Goal: Transaction & Acquisition: Purchase product/service

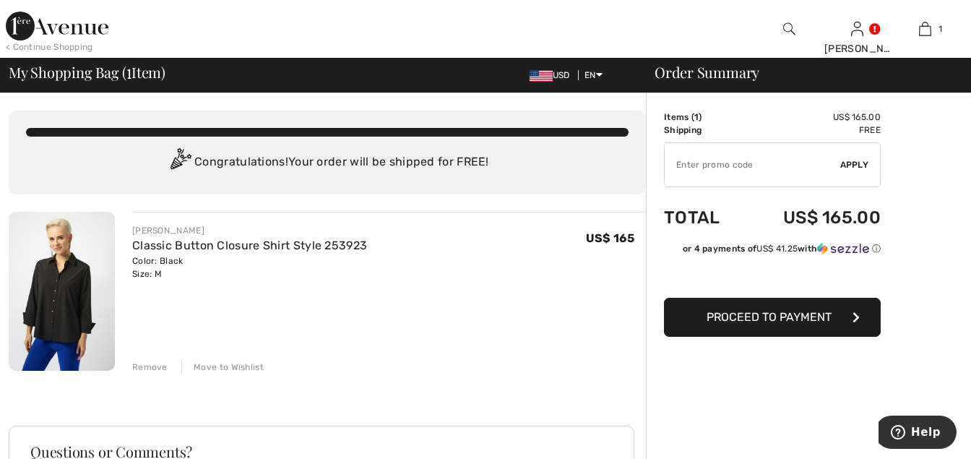
click at [733, 311] on span "Proceed to Payment" at bounding box center [769, 317] width 125 height 14
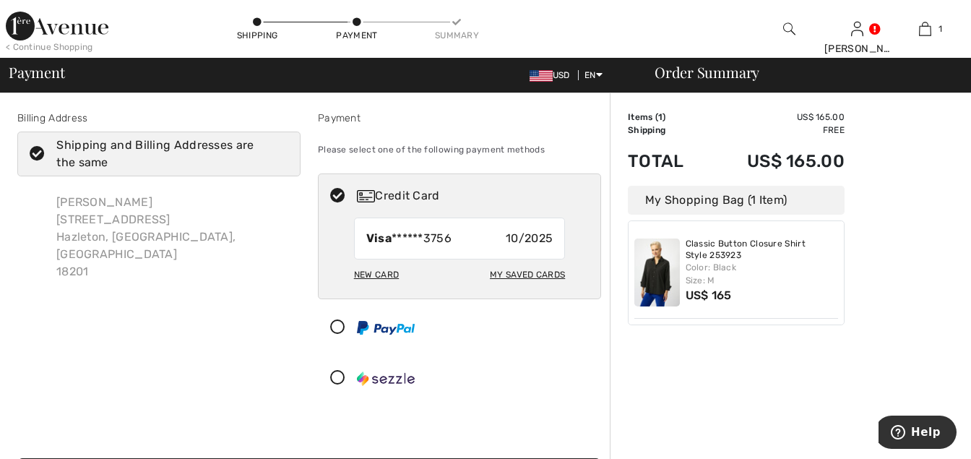
click at [522, 270] on div "My Saved Cards" at bounding box center [527, 274] width 75 height 25
radio input "true"
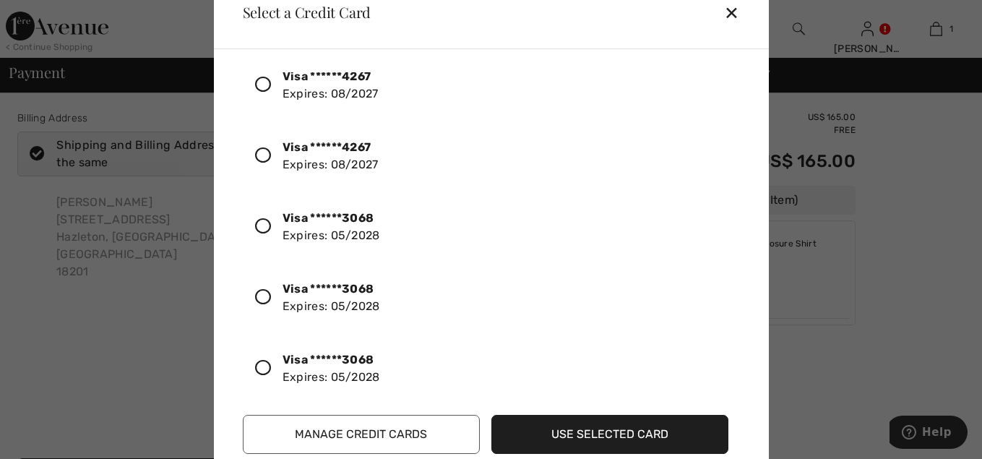
scroll to position [2519, 0]
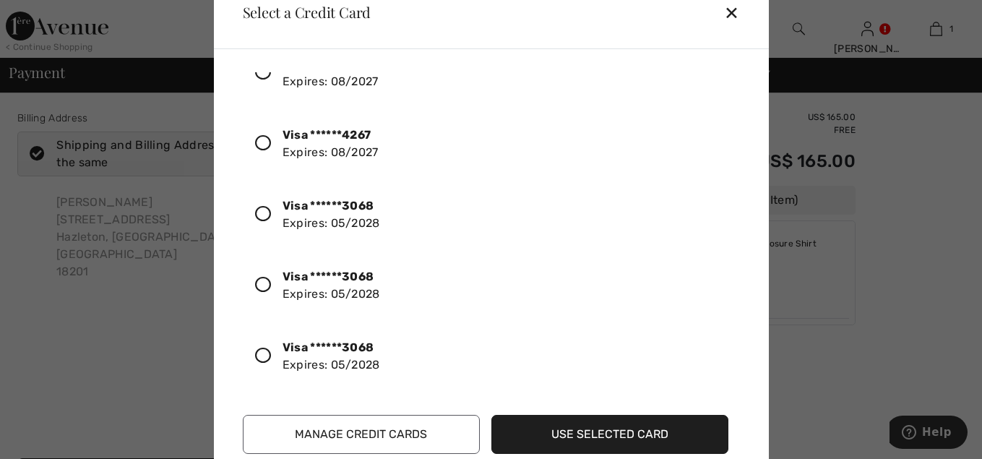
click at [262, 281] on icon at bounding box center [263, 285] width 16 height 16
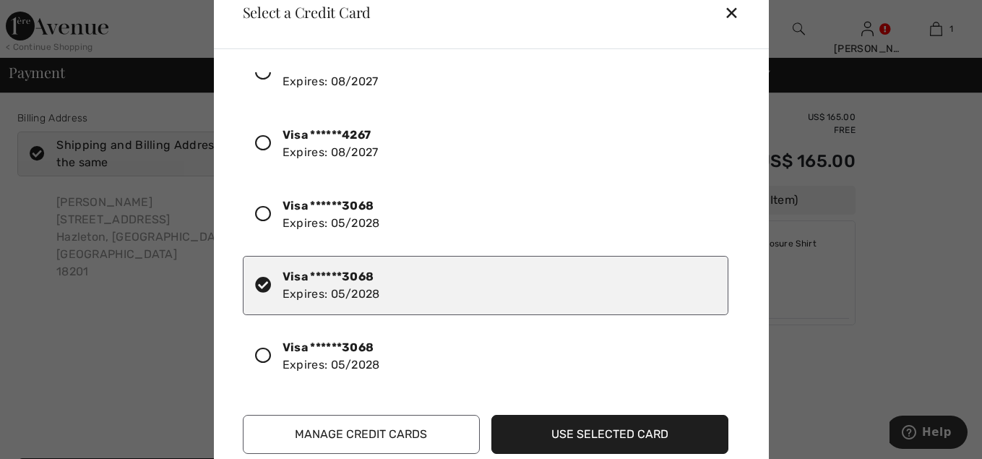
click at [561, 433] on button "Use Selected Card" at bounding box center [609, 434] width 237 height 39
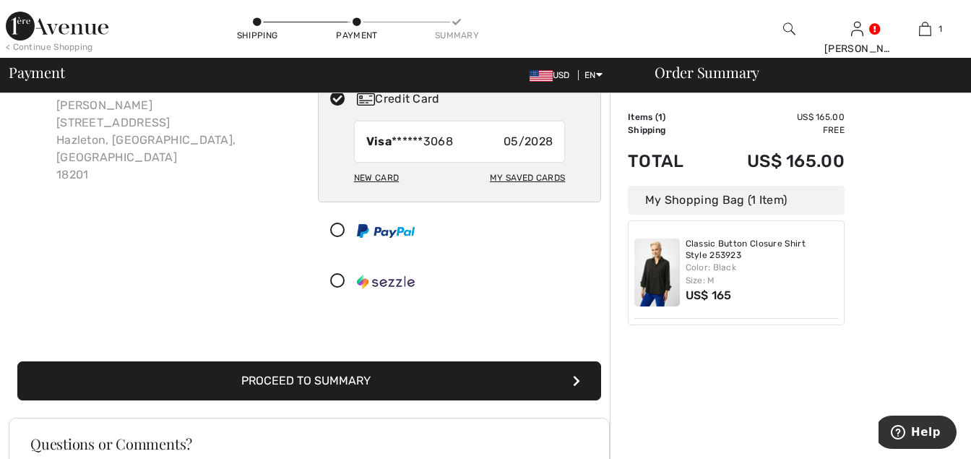
scroll to position [72, 0]
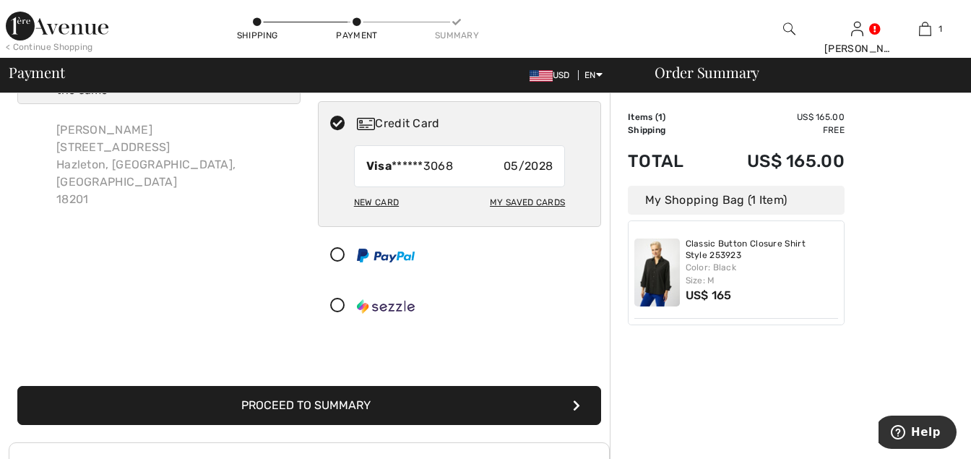
click at [429, 401] on button "Proceed to Summary" at bounding box center [309, 405] width 584 height 39
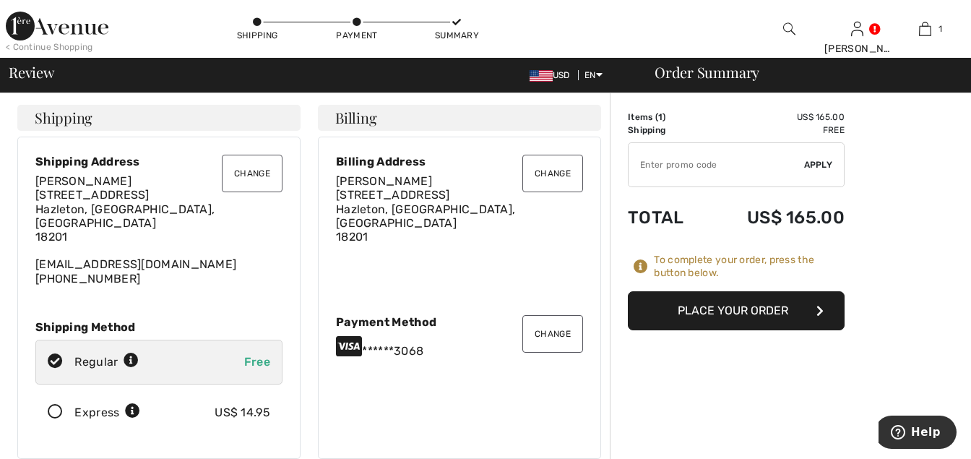
click at [720, 308] on button "Place Your Order" at bounding box center [736, 310] width 217 height 39
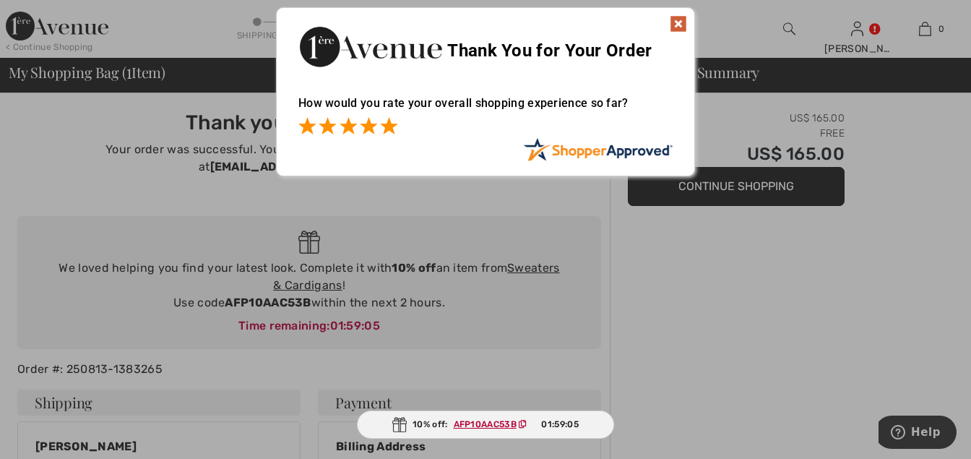
click at [391, 126] on span at bounding box center [388, 125] width 17 height 17
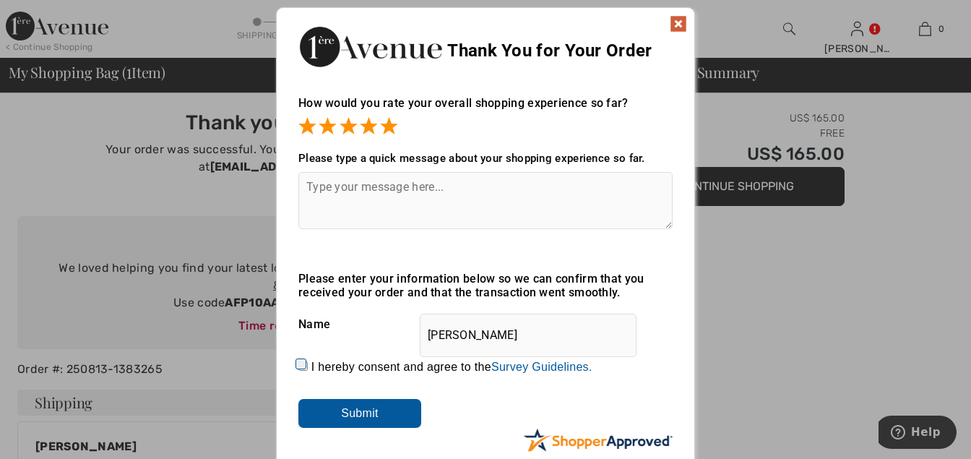
click at [321, 193] on textarea at bounding box center [485, 200] width 374 height 57
type textarea "Great as always!"
click at [298, 362] on input "I hereby consent and agree to the By submitting a review, you grant permission …" at bounding box center [302, 365] width 9 height 9
checkbox input "true"
click at [370, 408] on input "Submit" at bounding box center [359, 413] width 123 height 29
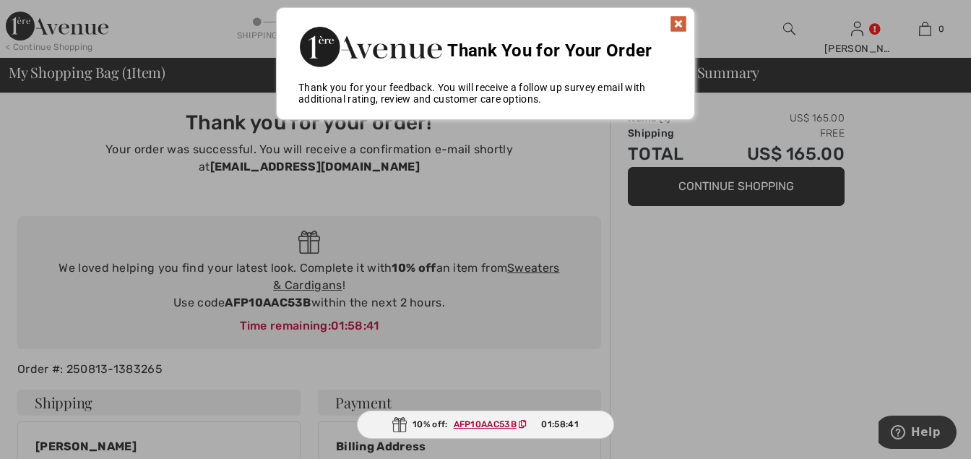
click at [676, 20] on img at bounding box center [678, 23] width 17 height 17
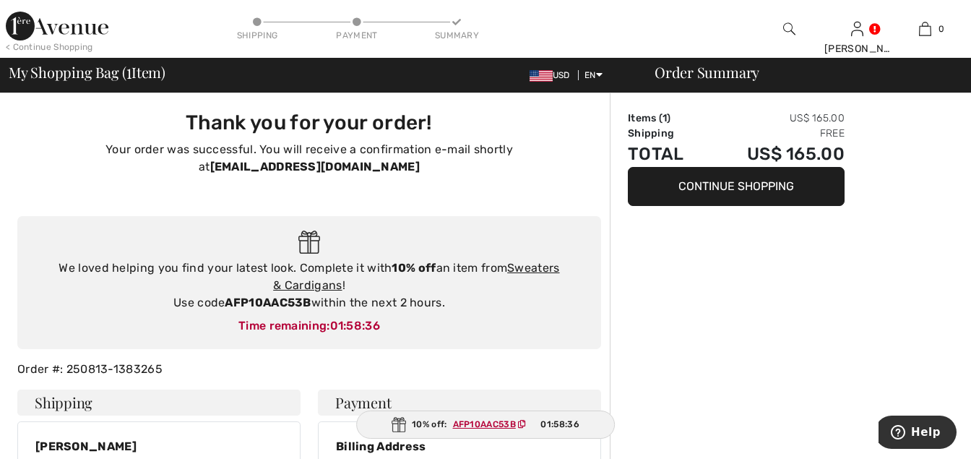
click at [676, 179] on button "Continue Shopping" at bounding box center [736, 186] width 217 height 39
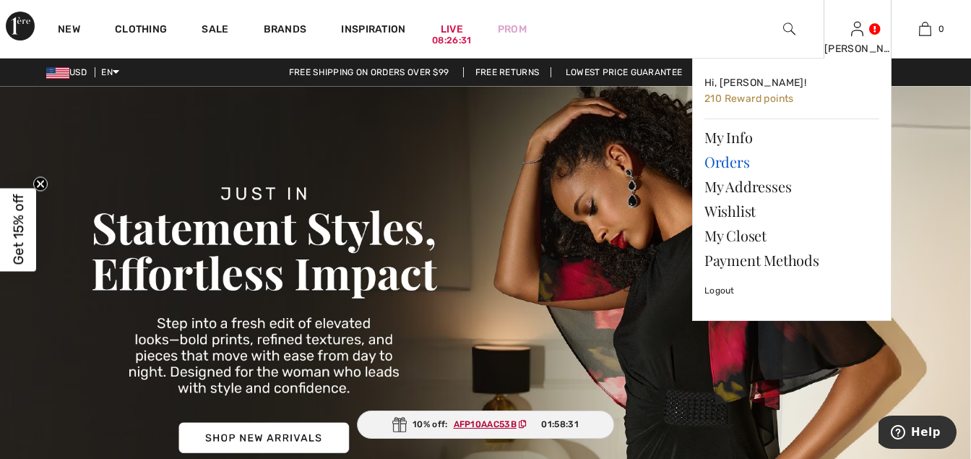
click at [733, 158] on link "Orders" at bounding box center [792, 162] width 175 height 25
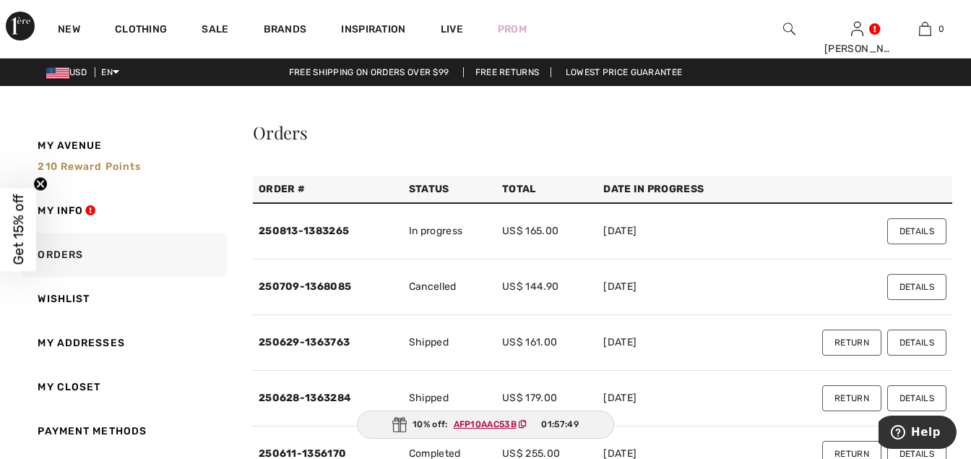
click at [296, 223] on td "250813-1383265" at bounding box center [328, 231] width 150 height 56
click at [298, 225] on link "250813-1383265" at bounding box center [304, 231] width 90 height 12
